Goal: Transaction & Acquisition: Book appointment/travel/reservation

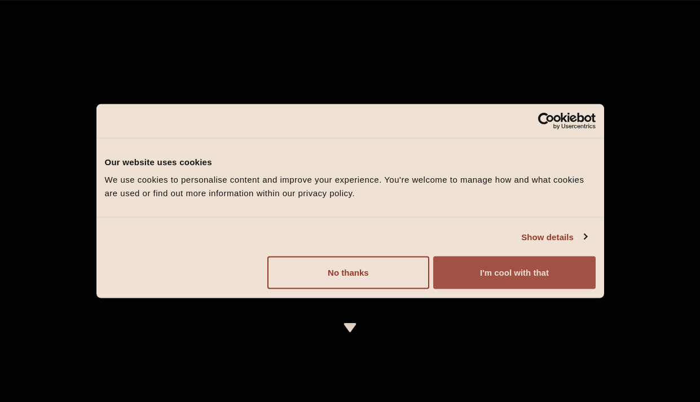
click at [488, 279] on button "I'm cool with that" at bounding box center [514, 273] width 162 height 33
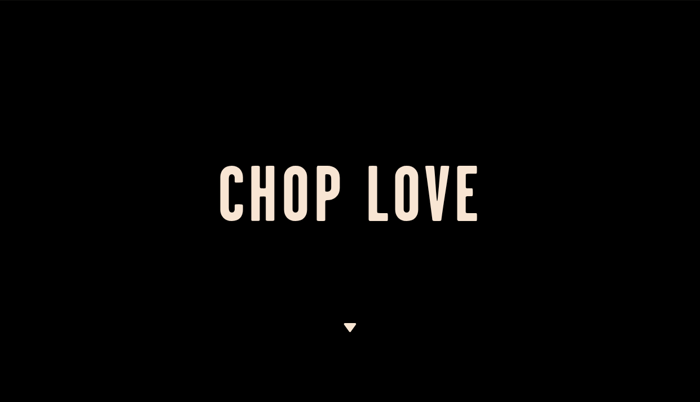
click at [353, 332] on img at bounding box center [350, 327] width 14 height 9
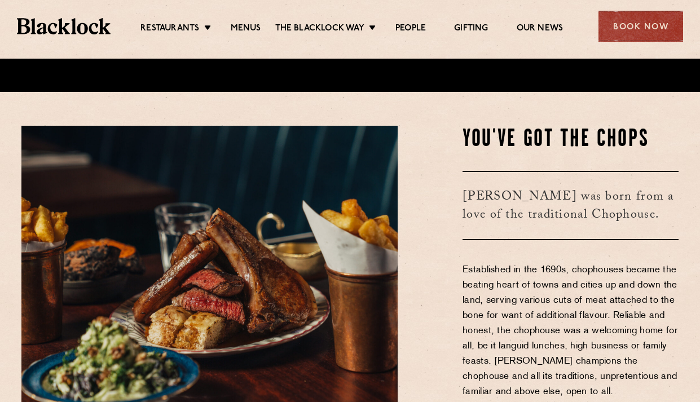
scroll to position [312, 0]
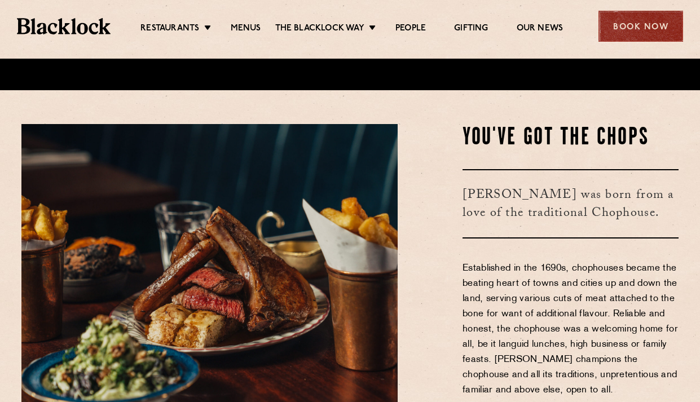
click at [637, 16] on div "Book Now" at bounding box center [641, 26] width 85 height 31
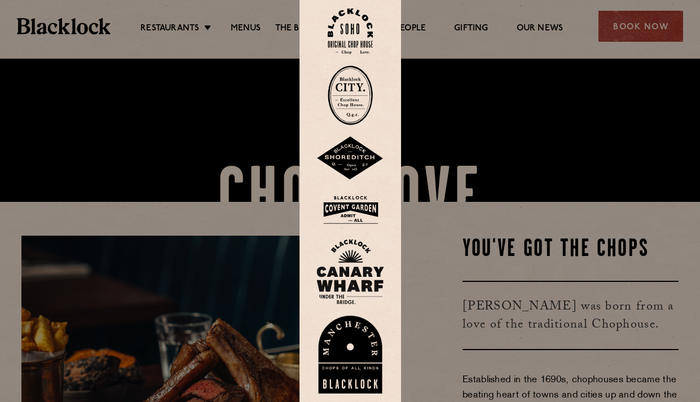
scroll to position [199, 0]
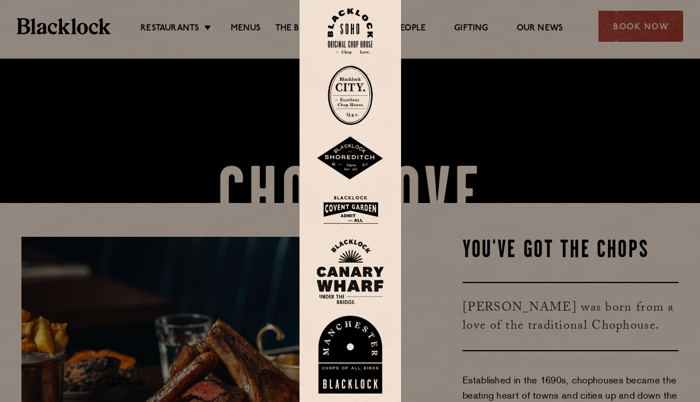
click at [358, 145] on img at bounding box center [351, 159] width 68 height 44
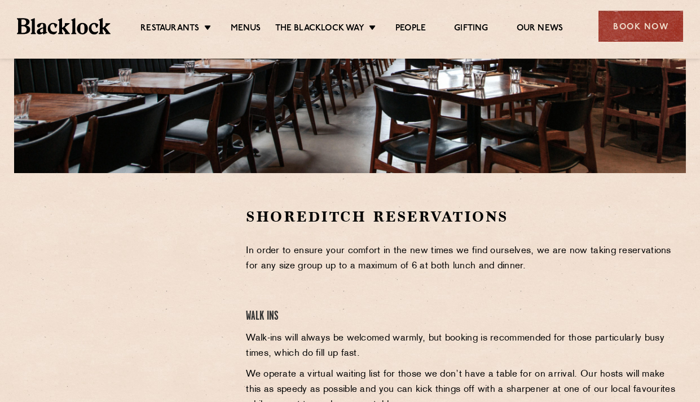
scroll to position [282, 0]
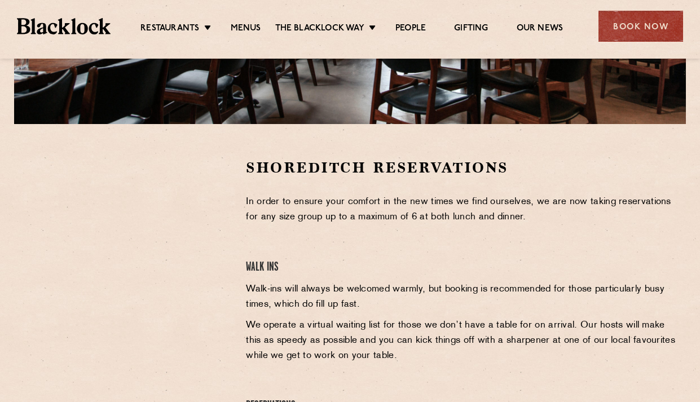
click at [259, 275] on h4 "Walk Ins" at bounding box center [462, 267] width 433 height 15
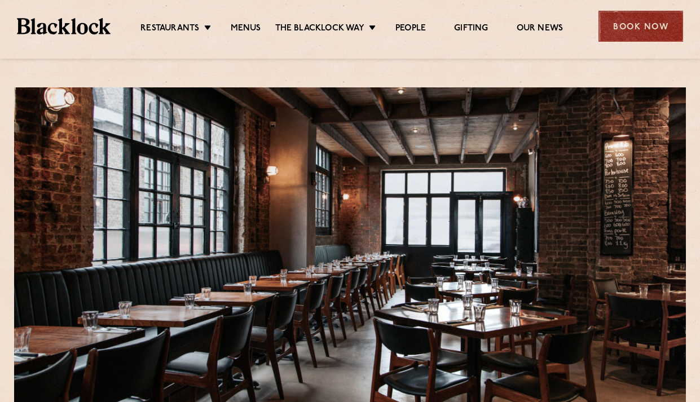
click at [612, 22] on div "Book Now" at bounding box center [641, 26] width 85 height 31
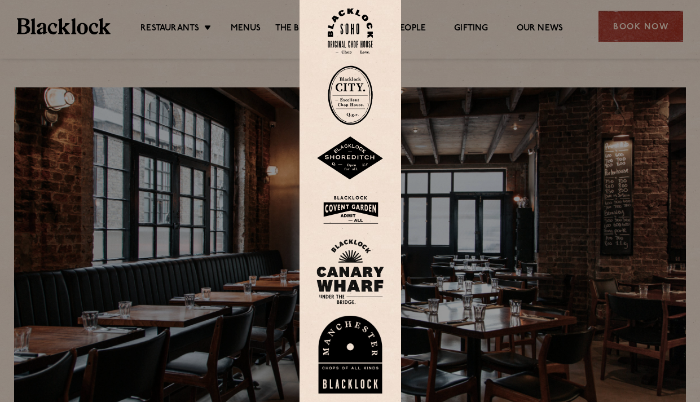
click at [354, 258] on img at bounding box center [351, 271] width 68 height 65
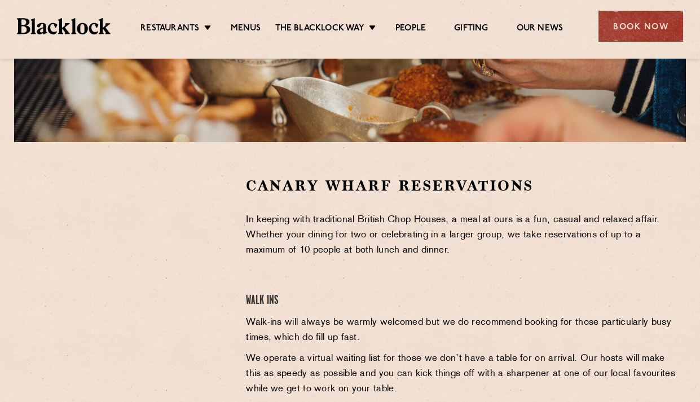
scroll to position [282, 0]
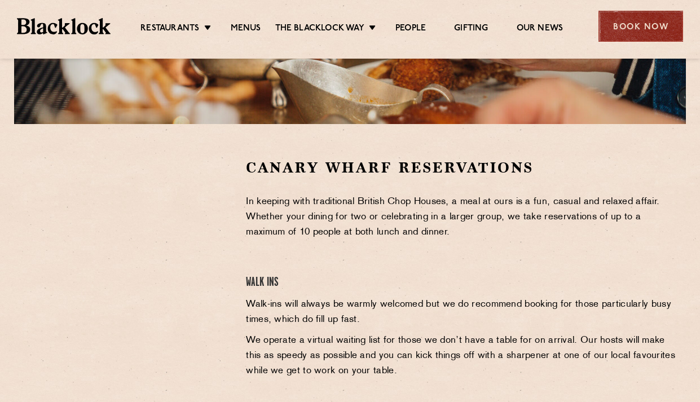
click at [652, 24] on div "Book Now" at bounding box center [641, 26] width 85 height 31
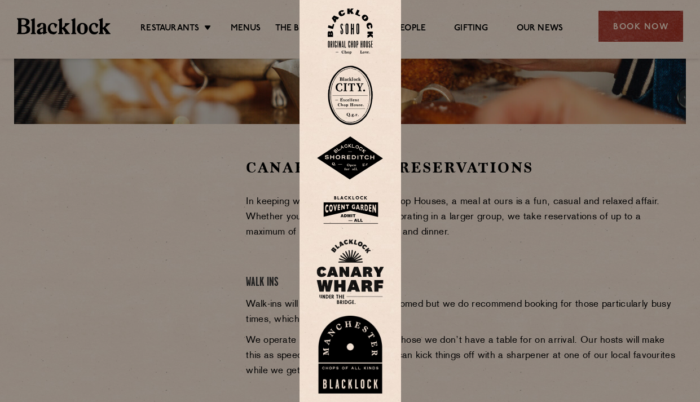
click at [368, 41] on img at bounding box center [350, 31] width 45 height 46
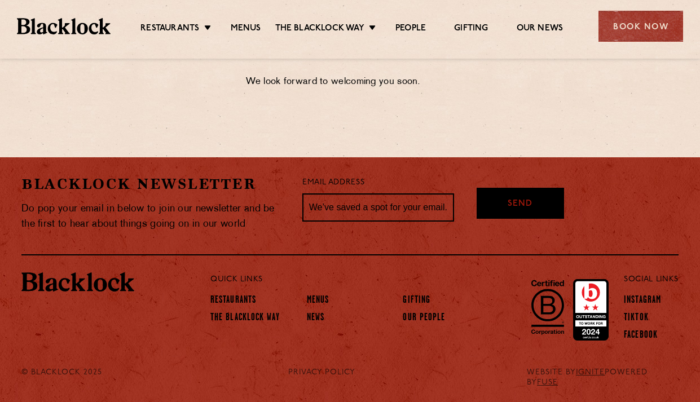
scroll to position [375, 0]
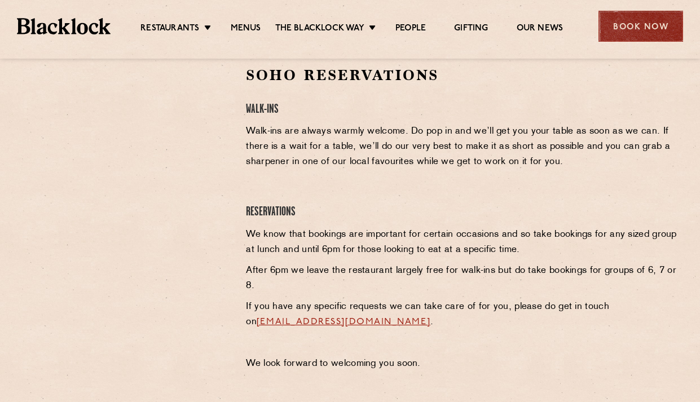
click at [614, 33] on div "Book Now" at bounding box center [641, 26] width 85 height 31
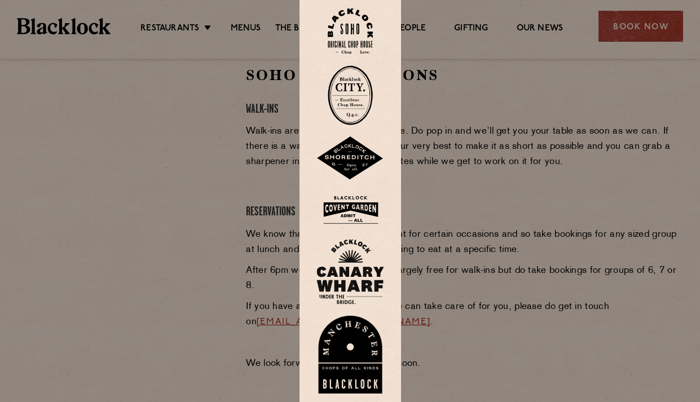
click at [360, 81] on img at bounding box center [350, 95] width 45 height 60
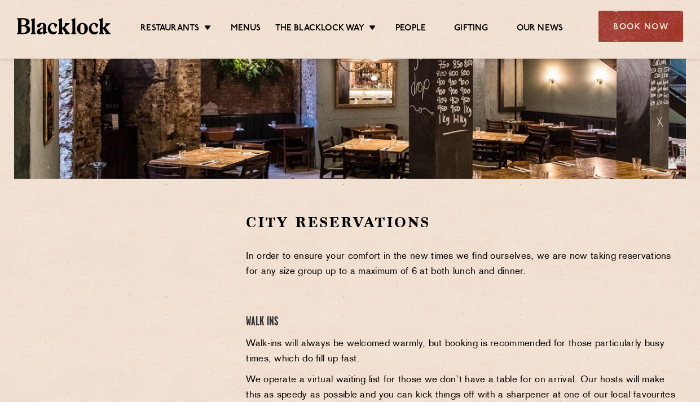
scroll to position [226, 0]
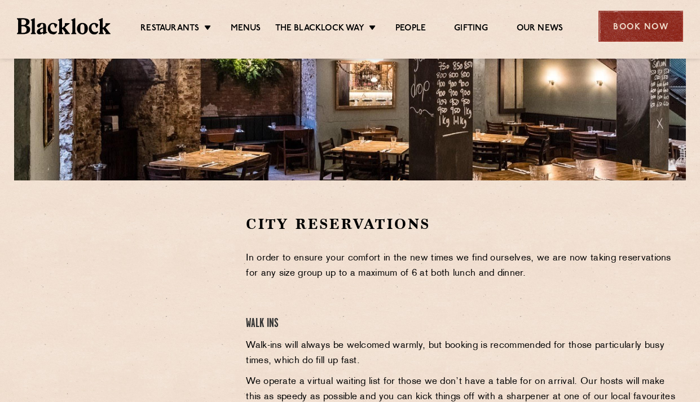
click at [627, 34] on div "Book Now" at bounding box center [641, 26] width 85 height 31
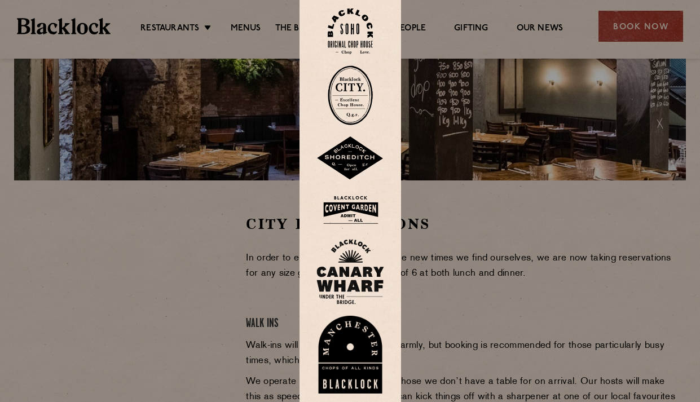
click at [350, 161] on img at bounding box center [351, 159] width 68 height 44
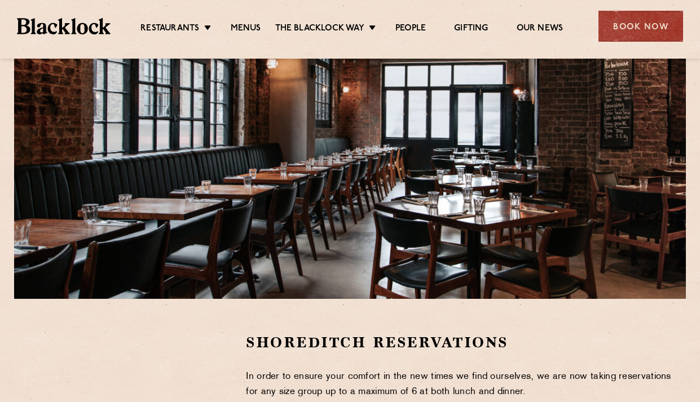
scroll to position [226, 0]
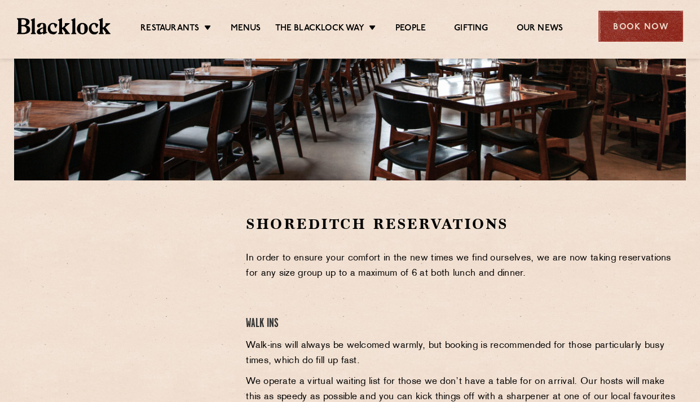
click at [630, 41] on div "Book Now" at bounding box center [641, 26] width 85 height 31
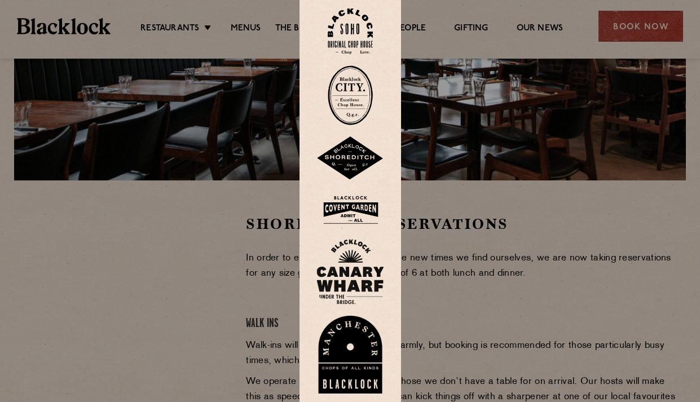
click at [361, 270] on img at bounding box center [351, 271] width 68 height 65
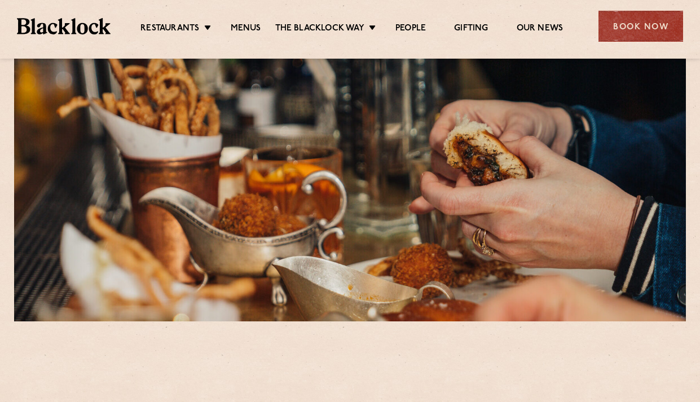
scroll to position [339, 0]
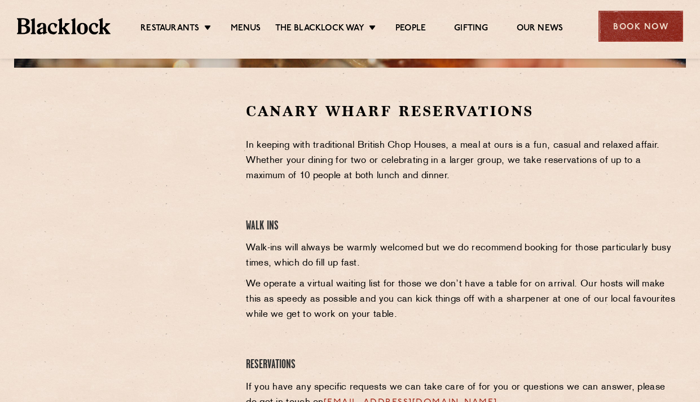
click at [657, 32] on div "Book Now" at bounding box center [641, 26] width 85 height 31
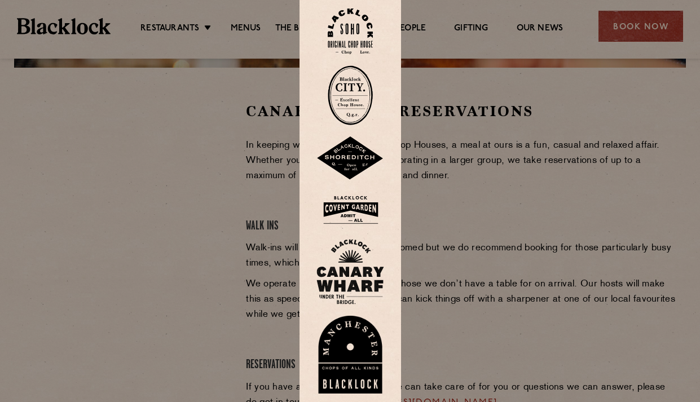
scroll to position [282, 0]
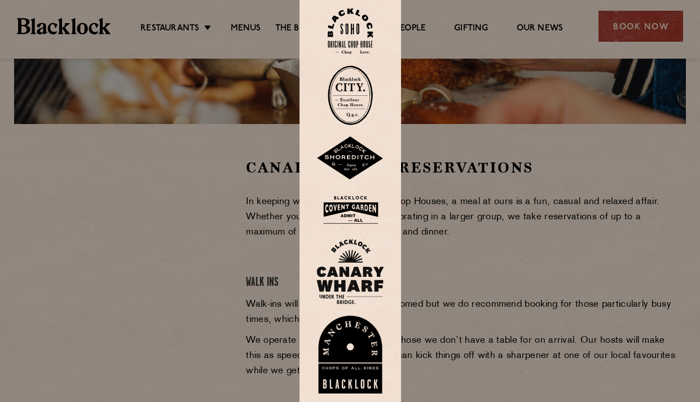
click at [354, 108] on img at bounding box center [350, 95] width 45 height 60
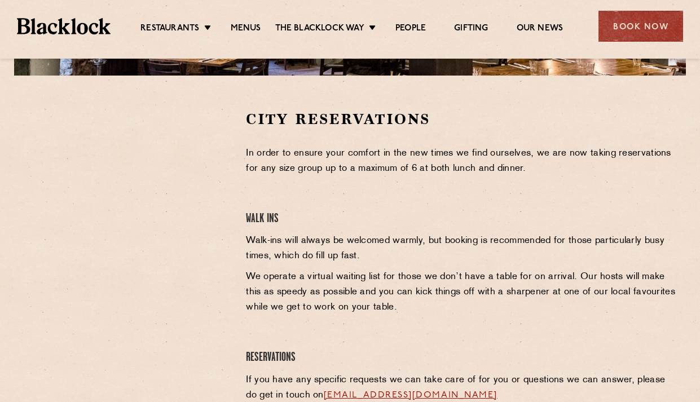
scroll to position [339, 0]
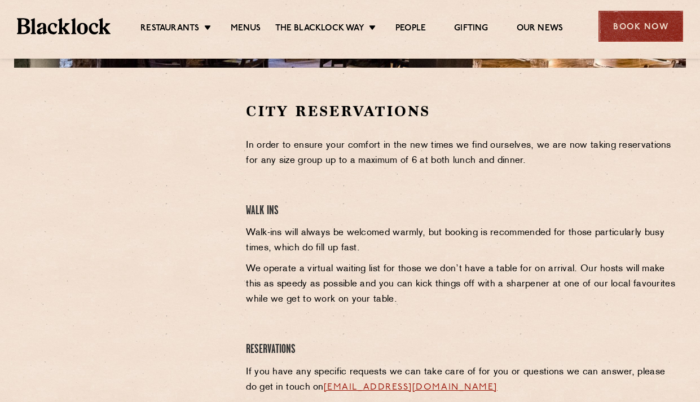
click at [643, 27] on div "Book Now" at bounding box center [641, 26] width 85 height 31
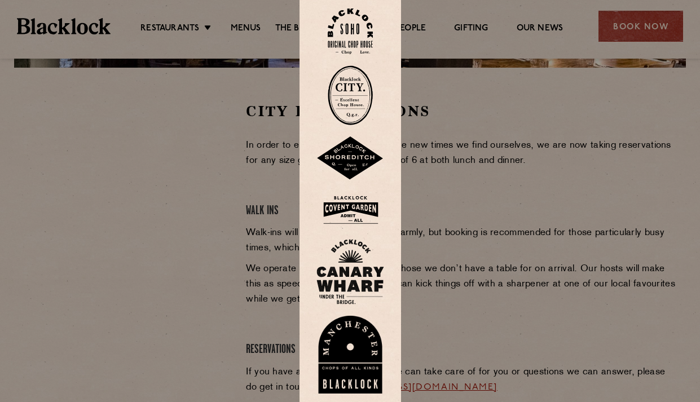
click at [360, 216] on img at bounding box center [351, 210] width 68 height 37
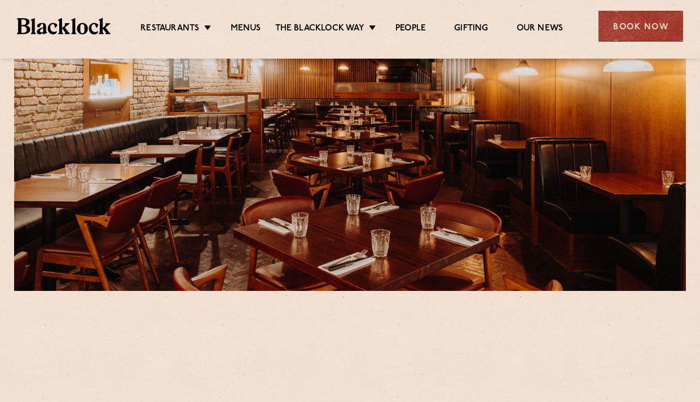
scroll to position [339, 0]
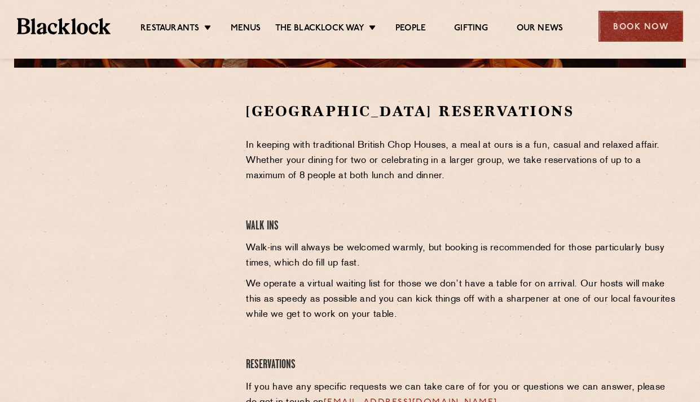
click at [634, 21] on div "Book Now" at bounding box center [641, 26] width 85 height 31
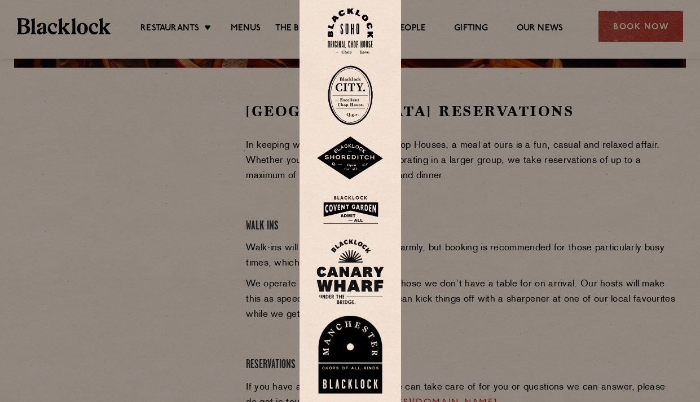
click at [337, 260] on img at bounding box center [351, 271] width 68 height 65
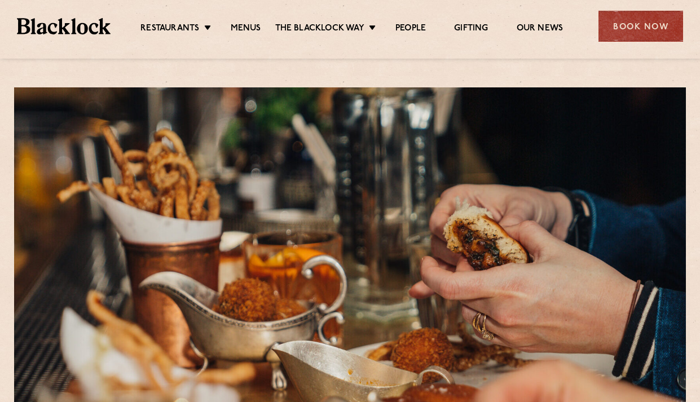
scroll to position [339, 0]
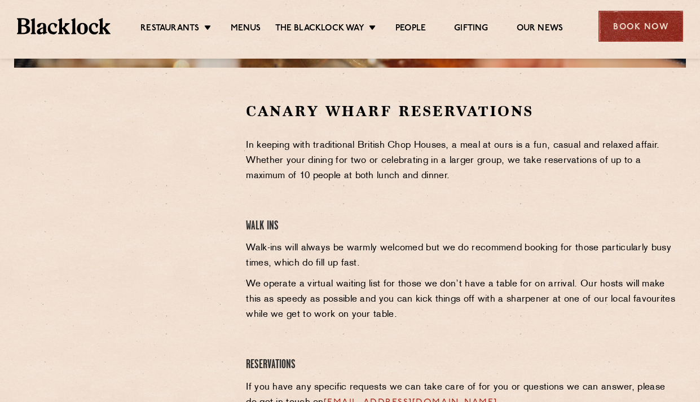
click at [636, 29] on div "Book Now" at bounding box center [641, 26] width 85 height 31
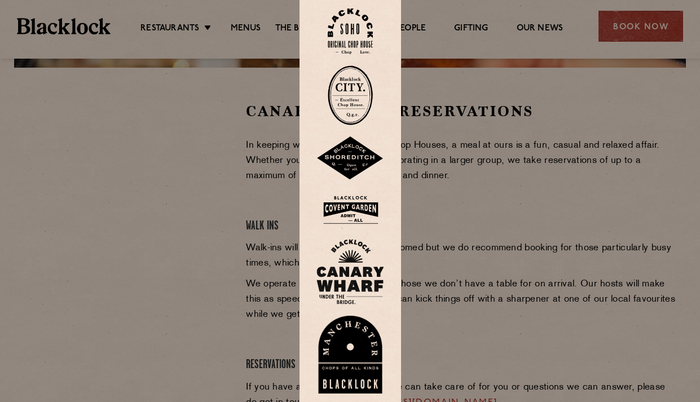
click at [360, 107] on img at bounding box center [350, 95] width 45 height 60
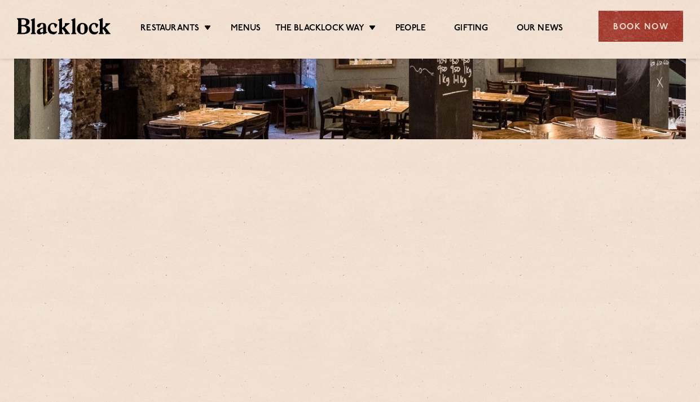
scroll to position [339, 0]
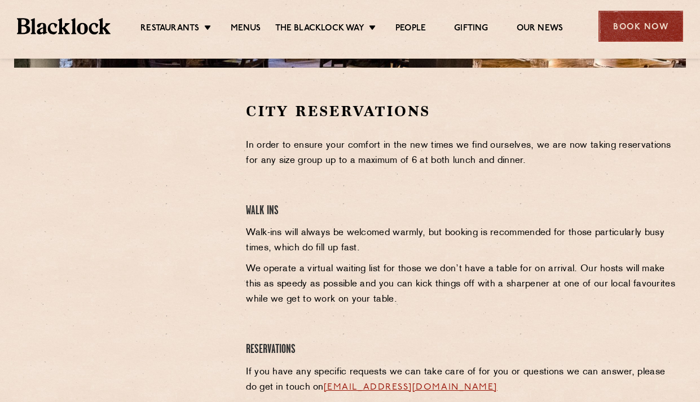
click at [644, 28] on div "Book Now" at bounding box center [641, 26] width 85 height 31
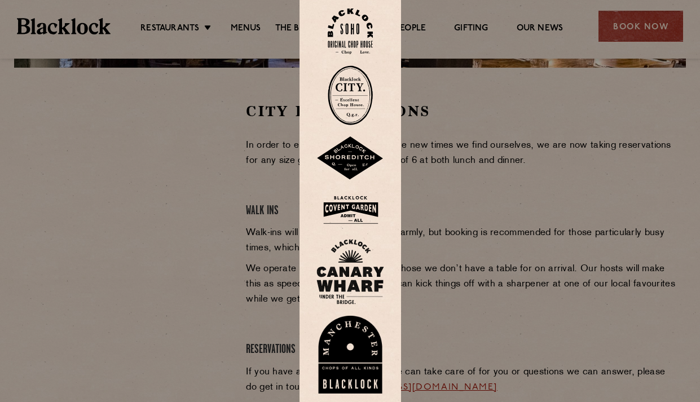
click at [373, 40] on img at bounding box center [350, 31] width 45 height 46
